Goal: Information Seeking & Learning: Learn about a topic

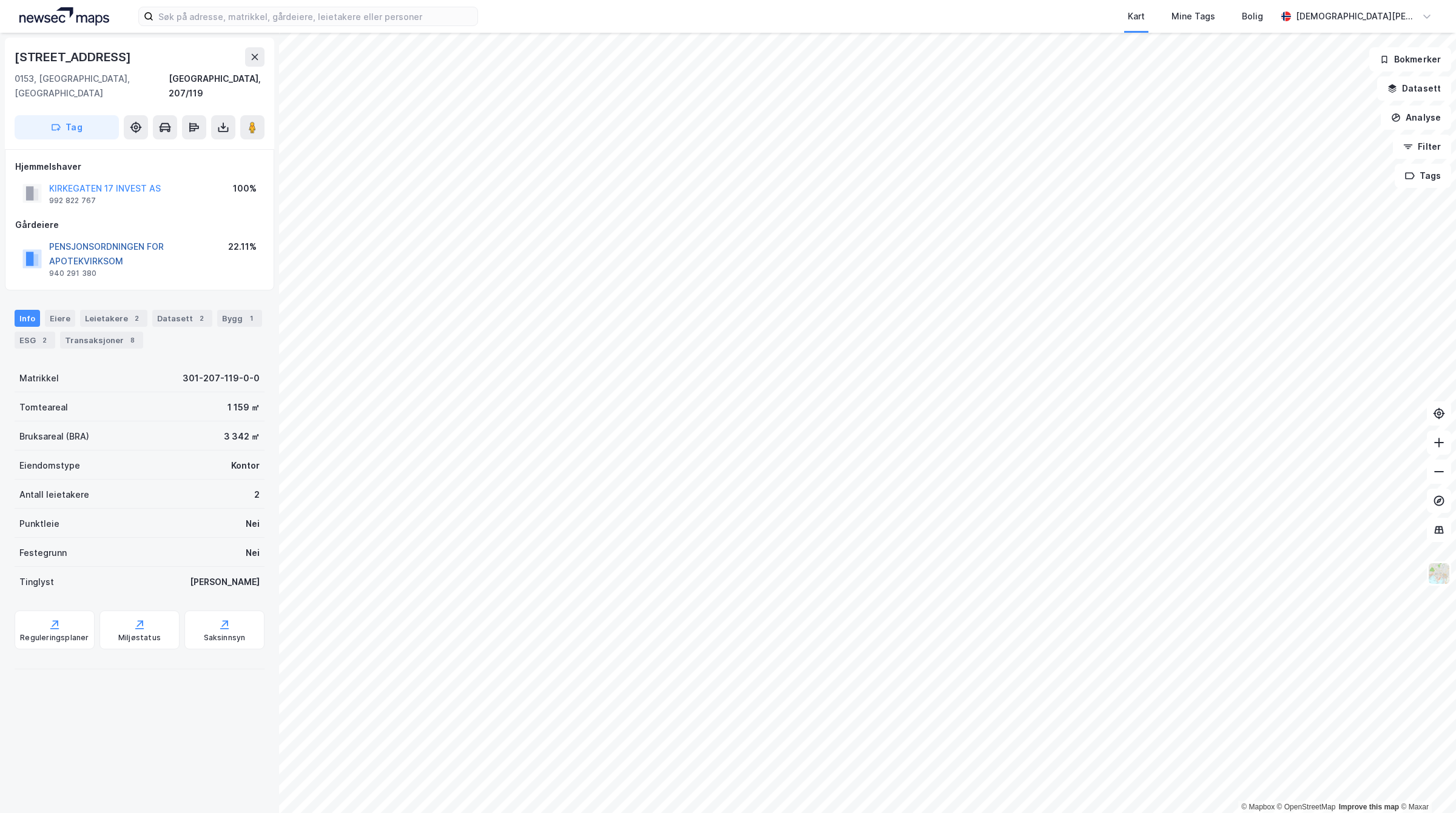
click at [0, 0] on button "PENSJONSORDNINGEN FOR APOTEKVIRKSOM" at bounding box center [0, 0] width 0 height 0
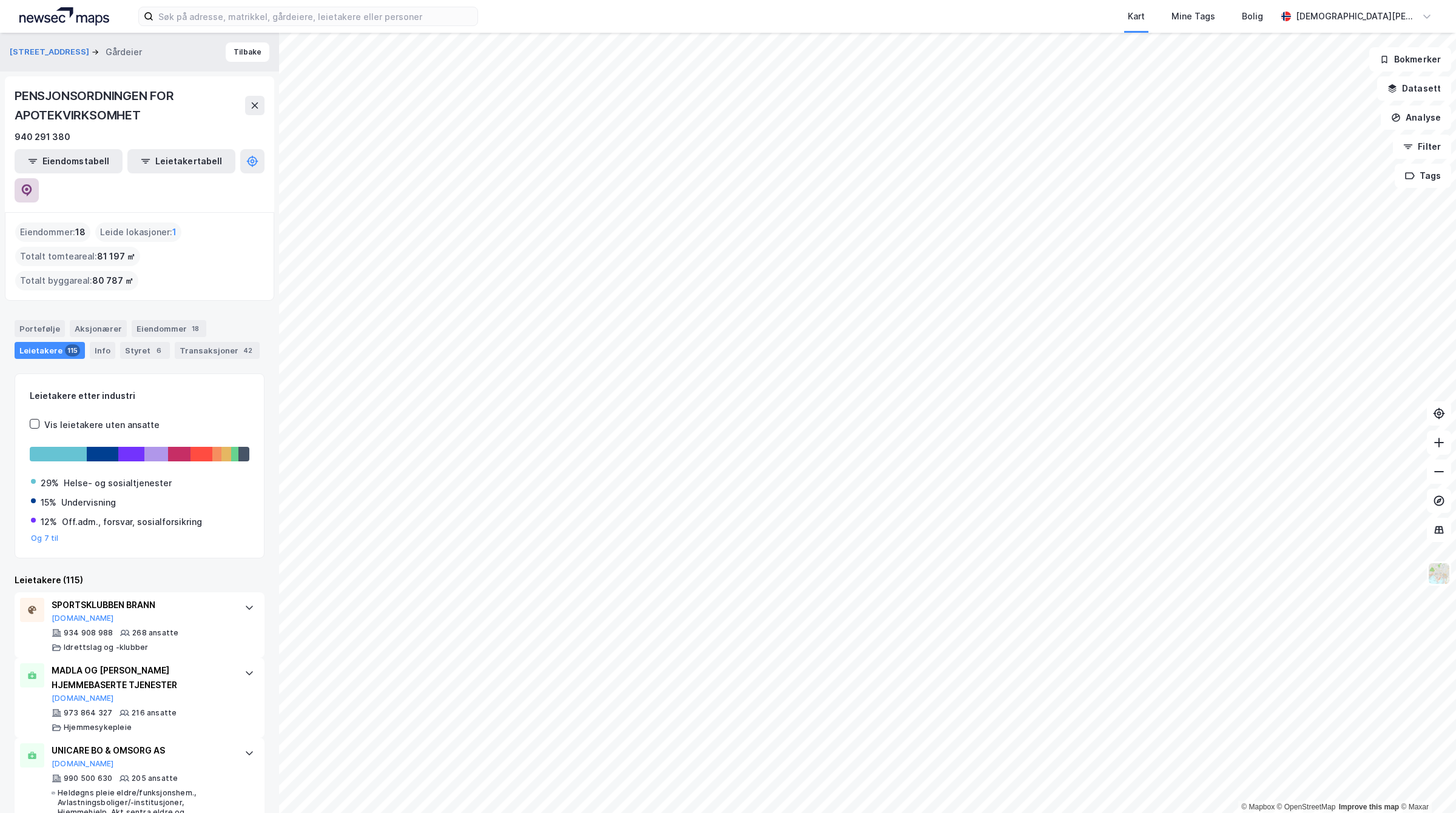
click at [33, 184] on icon at bounding box center [27, 190] width 12 height 12
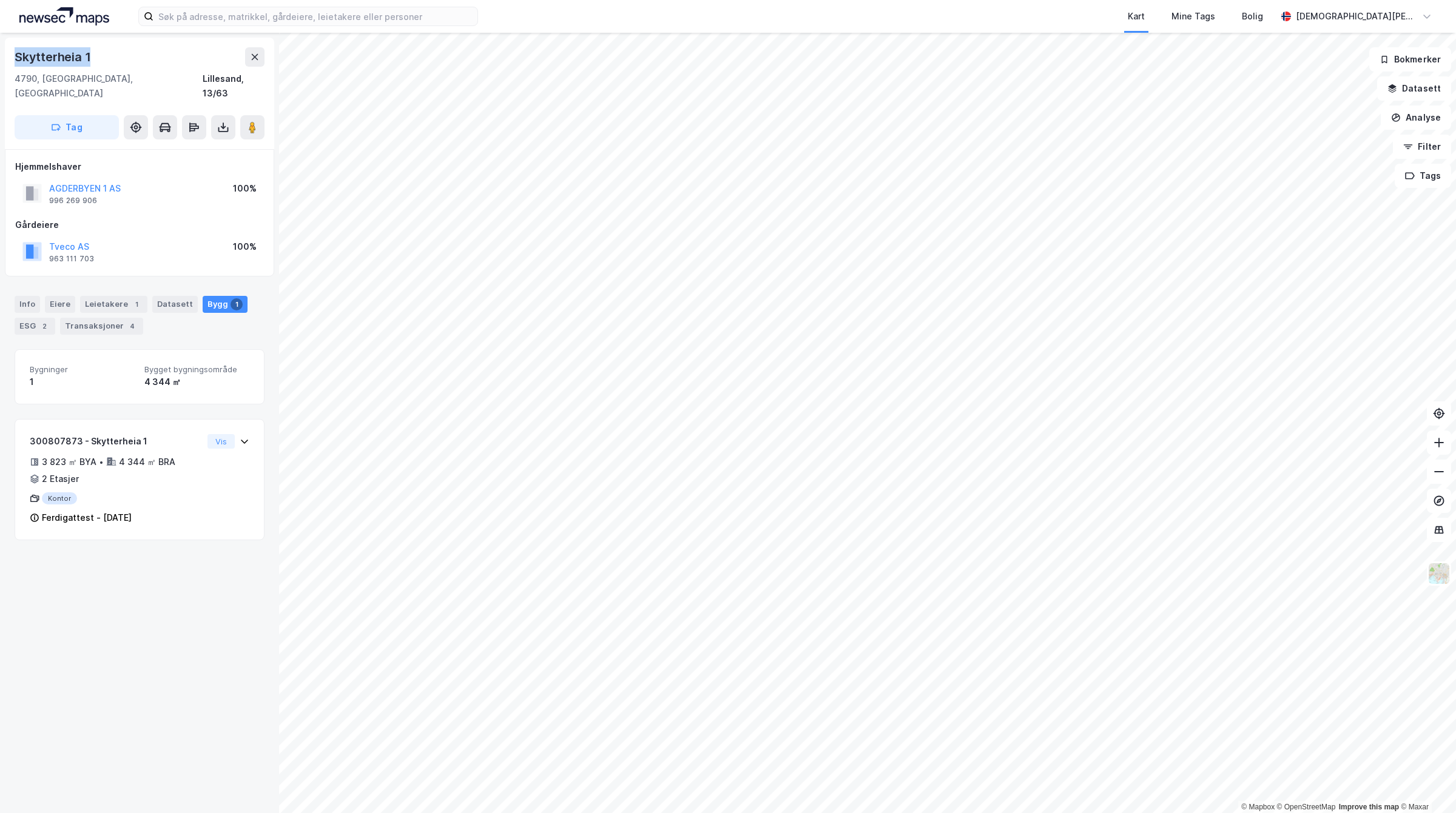
drag, startPoint x: 113, startPoint y: 58, endPoint x: 0, endPoint y: 59, distance: 113.0
click at [0, 59] on div "Skytterheia 1 4790, [GEOGRAPHIC_DATA], [GEOGRAPHIC_DATA], 13/63 Tag Hjemmelshav…" at bounding box center [139, 423] width 279 height 780
copy div "Skytterheia 1"
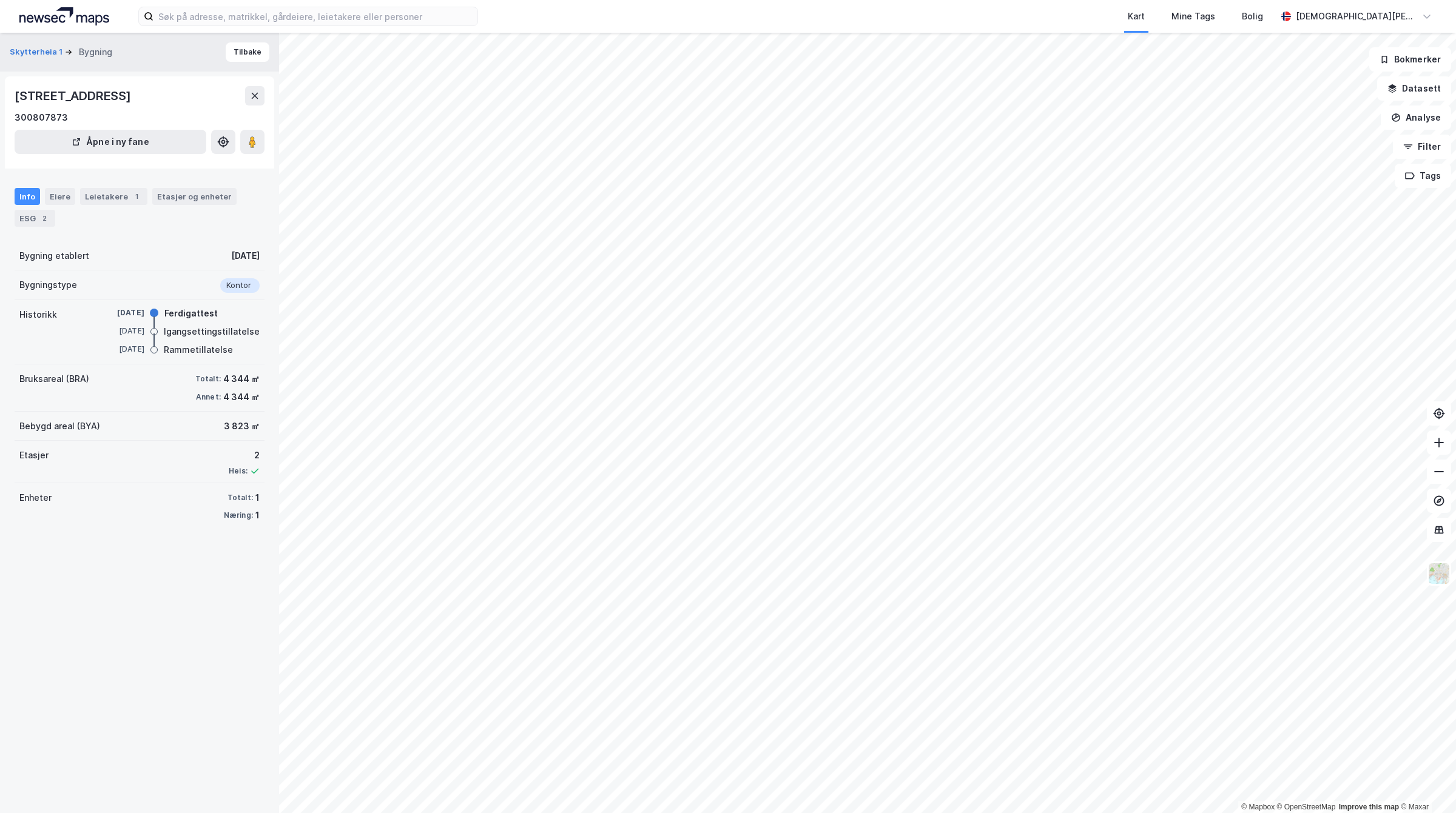
click at [103, 186] on div "Info Eiere Leietakere 1 Etasjer og enheter ESG 2" at bounding box center [139, 202] width 279 height 58
click at [110, 195] on div "Leietakere 1" at bounding box center [114, 196] width 67 height 17
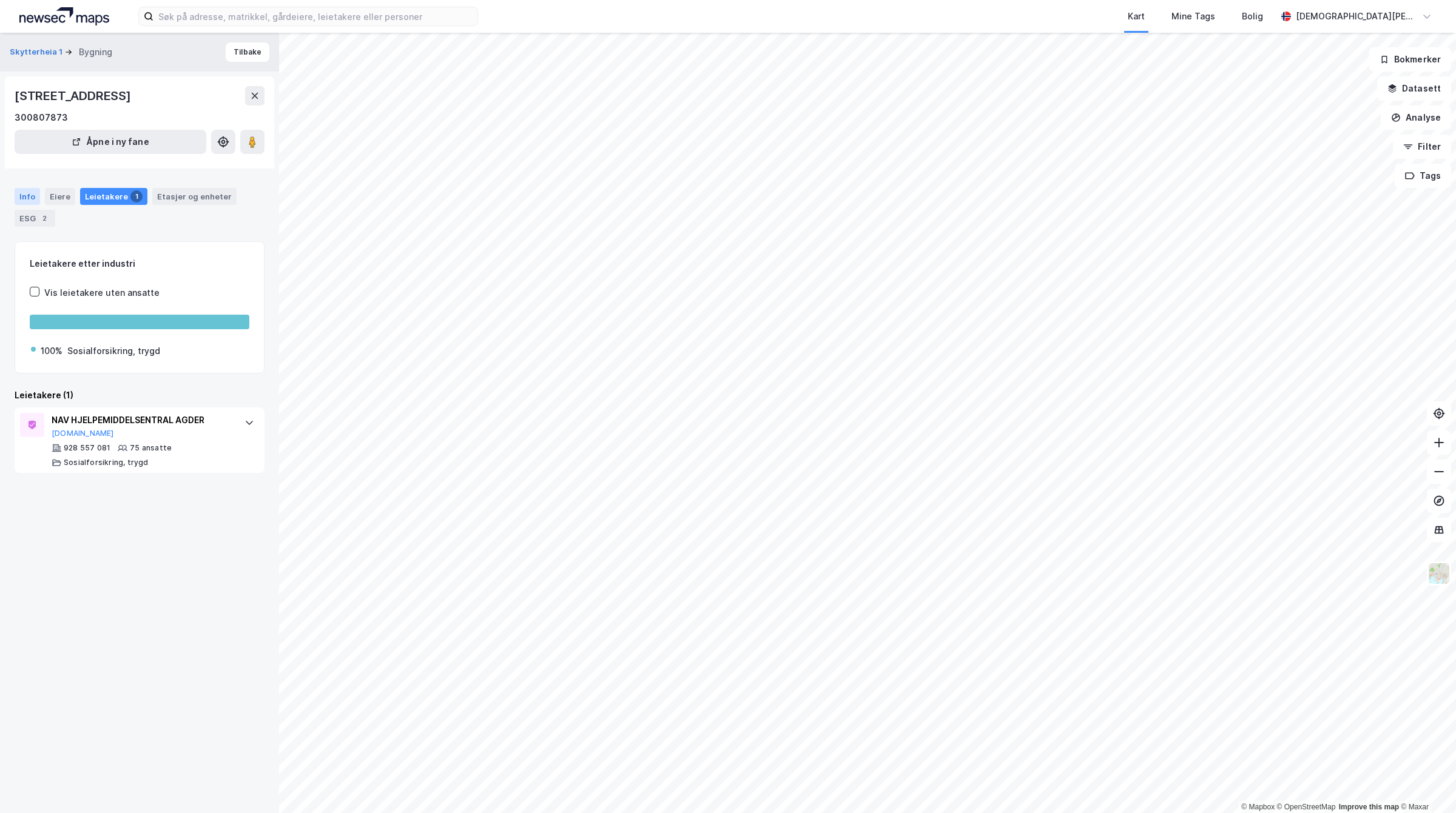
click at [30, 193] on div "Info" at bounding box center [27, 196] width 25 height 17
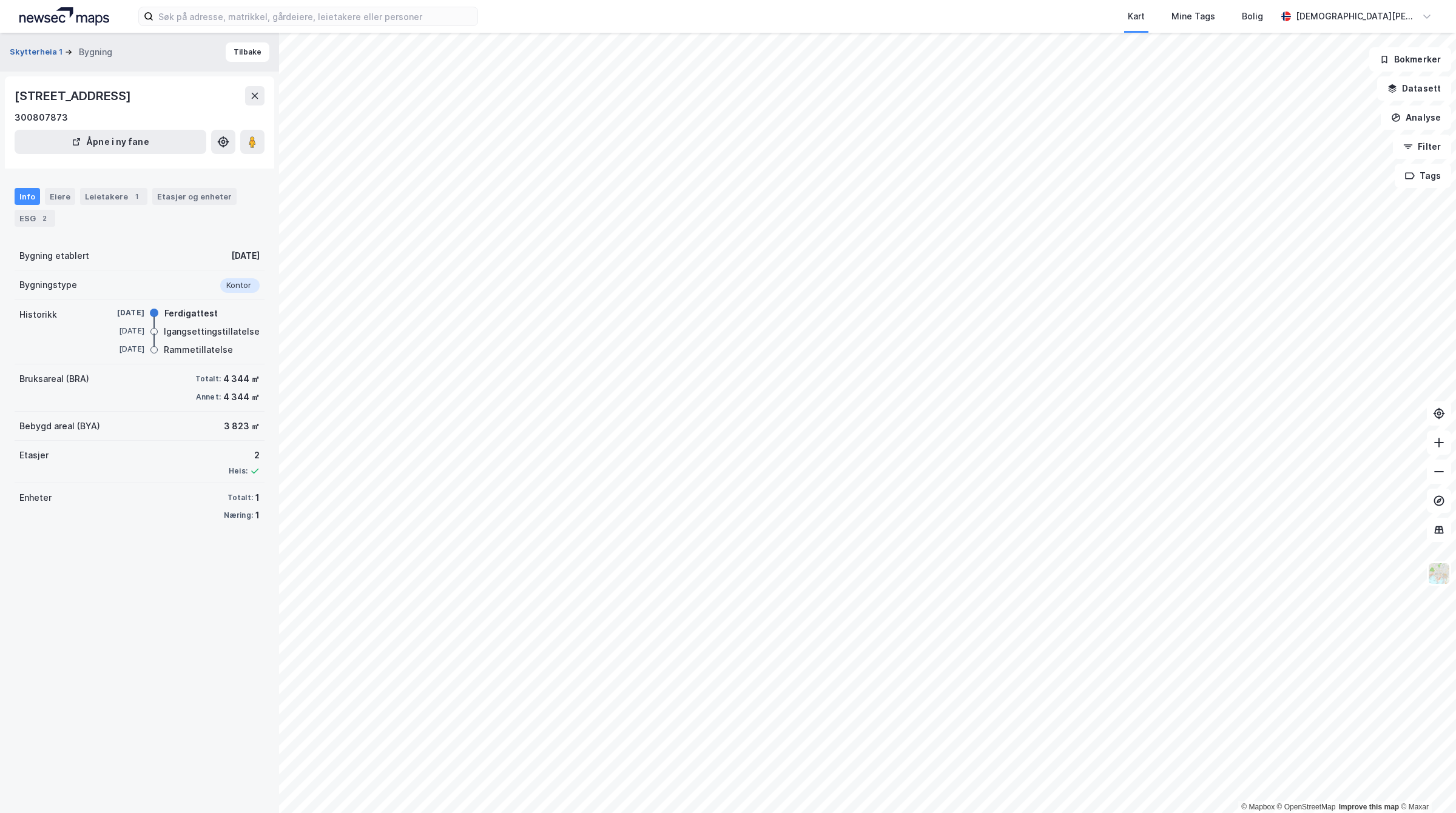
click at [41, 46] on button "Skytterheia 1" at bounding box center [37, 52] width 55 height 12
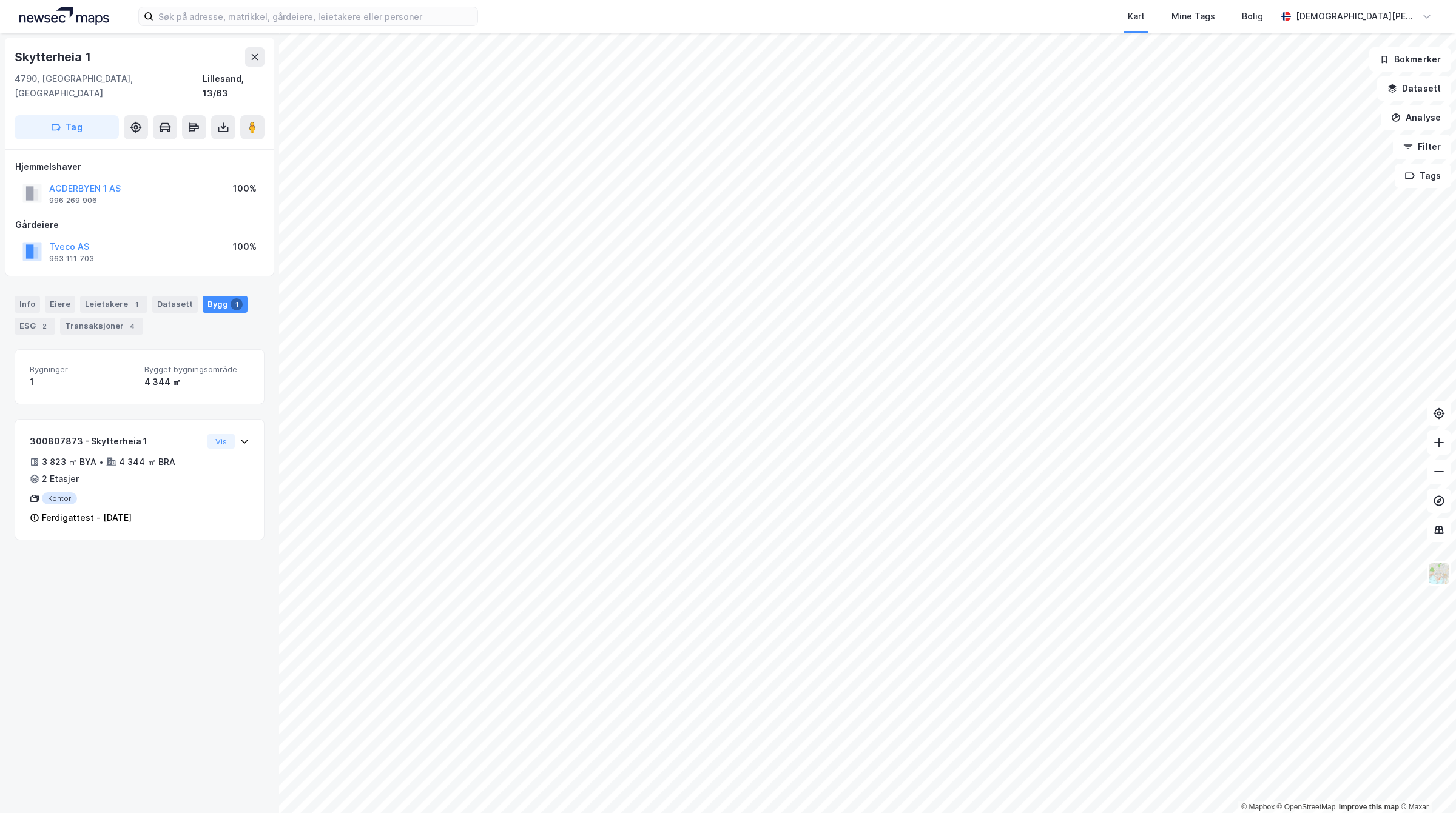
click at [88, 162] on div "Hjemmelshaver AGDERBYEN 1 AS 996 269 906 100%" at bounding box center [139, 184] width 249 height 49
click at [0, 0] on button "AGDERBYEN 1 AS" at bounding box center [0, 0] width 0 height 0
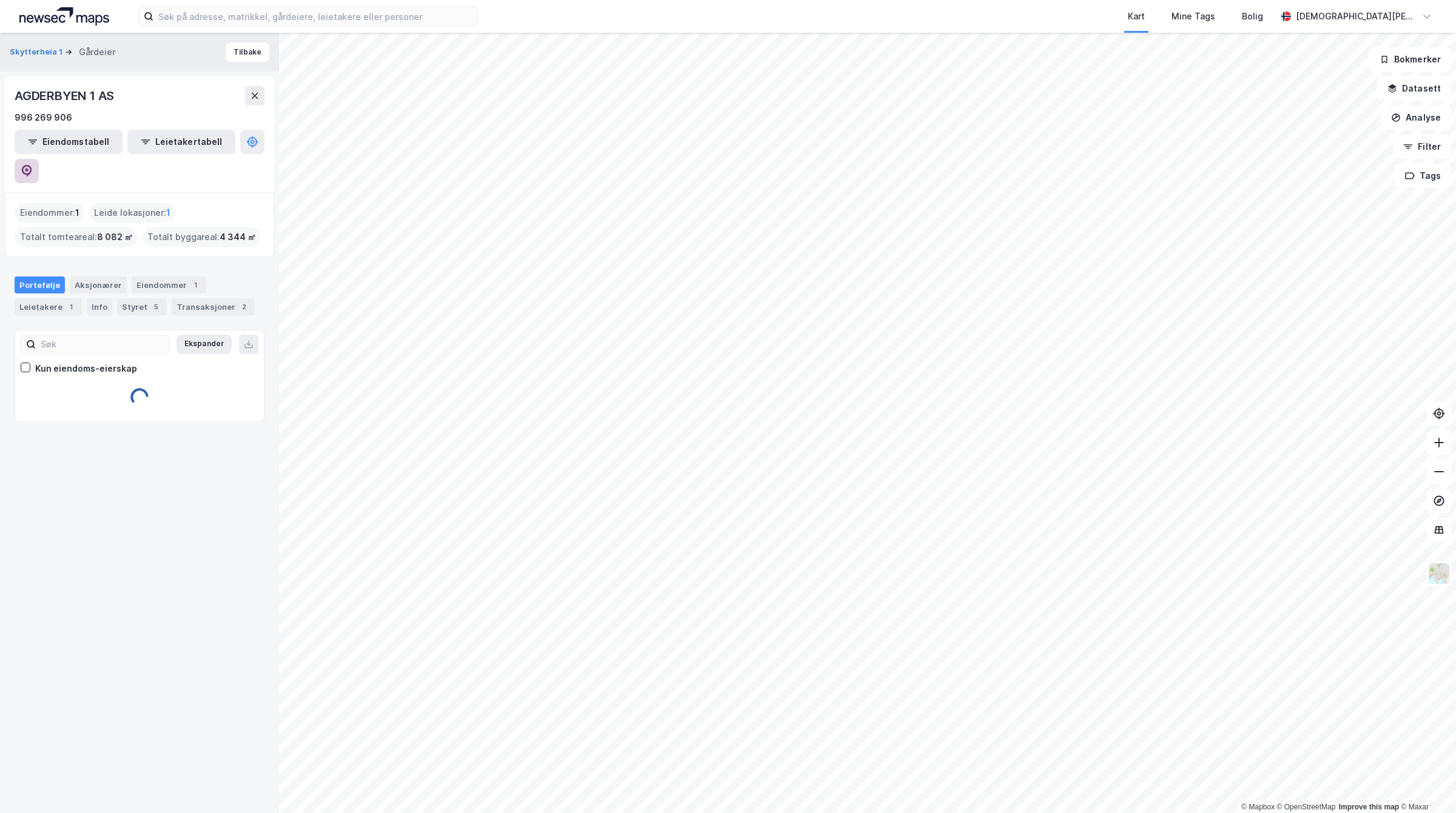
click at [33, 165] on icon at bounding box center [27, 171] width 12 height 12
